Goal: Task Accomplishment & Management: Use online tool/utility

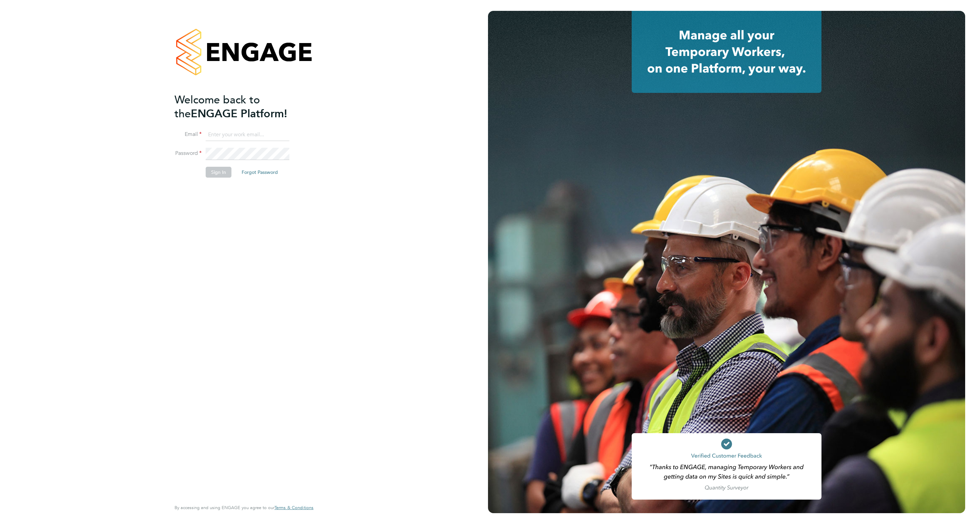
type input "pledingham@psrsolutions.co.uk"
click at [218, 172] on button "Sign In" at bounding box center [219, 172] width 26 height 11
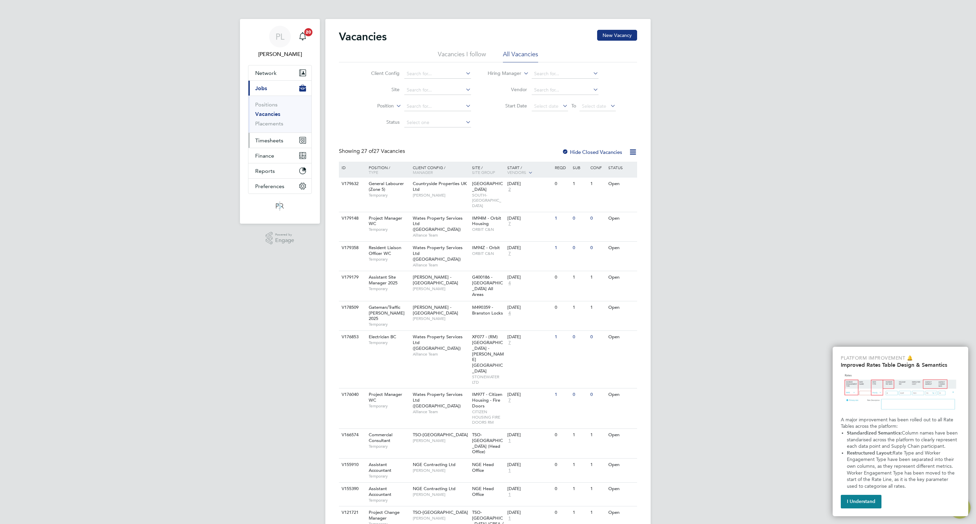
click at [263, 141] on span "Timesheets" at bounding box center [269, 140] width 28 height 6
click at [272, 115] on ul "Timesheets Expenses" at bounding box center [279, 124] width 63 height 27
click at [268, 121] on link "Timesheets" at bounding box center [269, 120] width 28 height 6
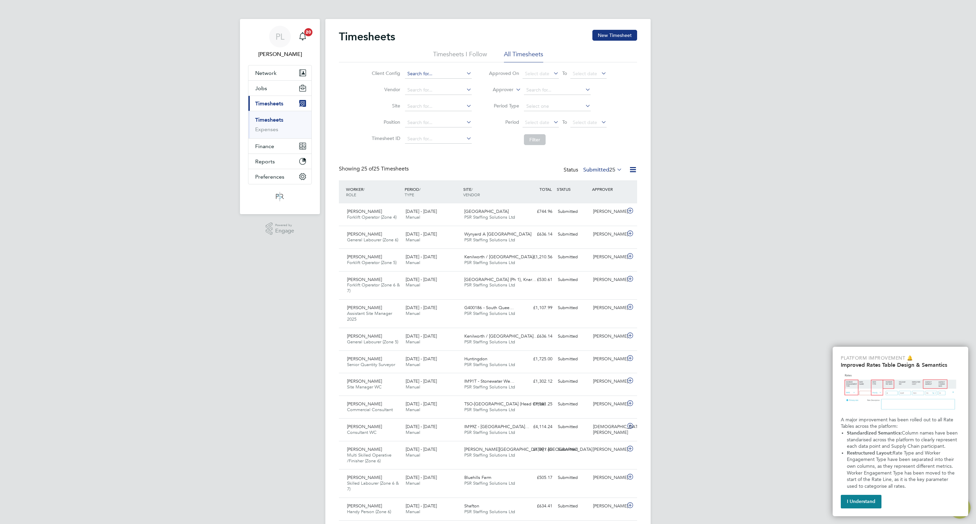
click at [415, 77] on input at bounding box center [438, 73] width 67 height 9
type input "TSO-[GEOGRAPHIC_DATA]"
click at [534, 139] on button "Filter" at bounding box center [535, 139] width 22 height 11
